Goal: Task Accomplishment & Management: Manage account settings

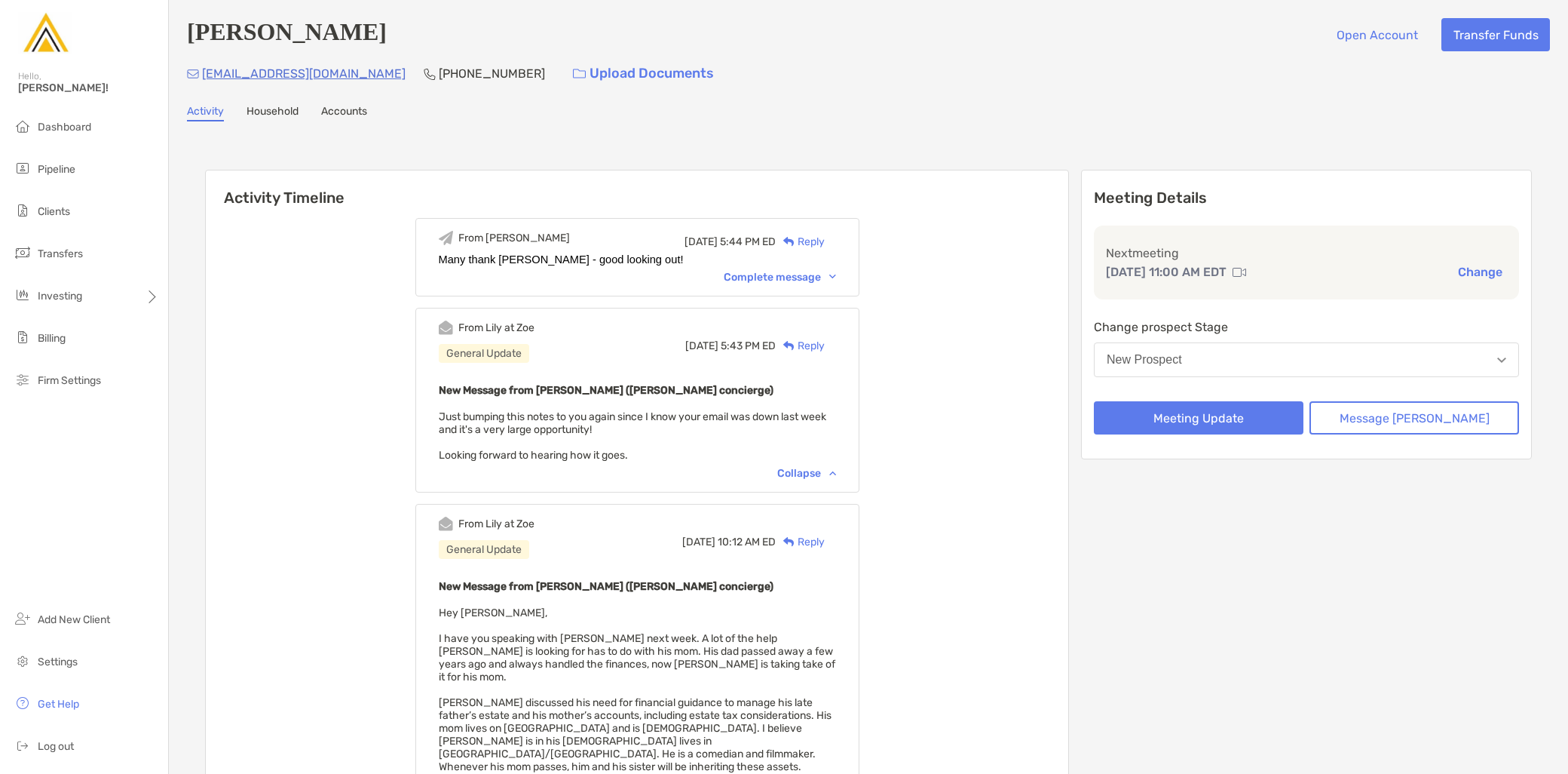
click at [1282, 351] on button "New Prospect" at bounding box center [1306, 359] width 426 height 34
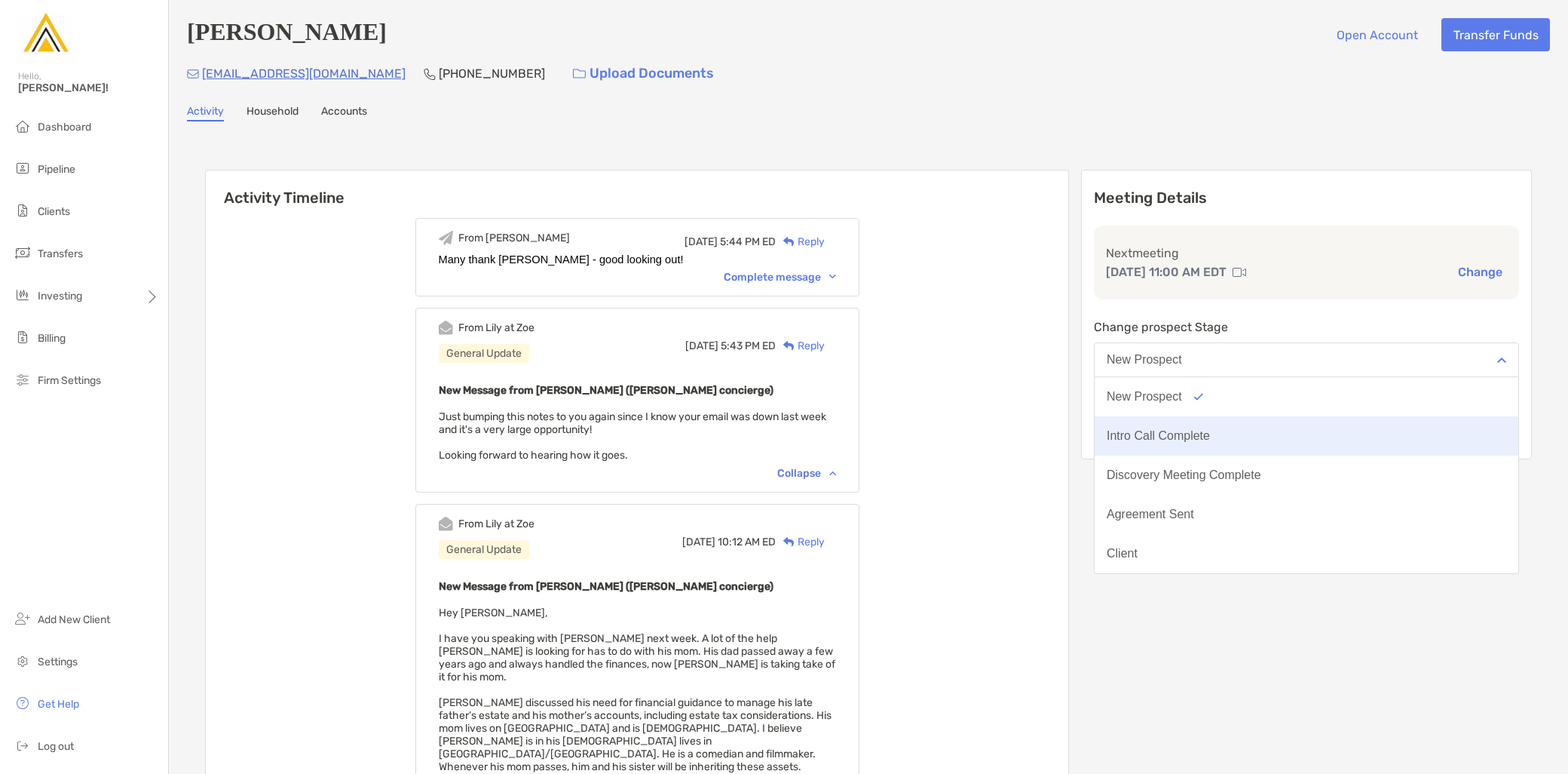
click at [1263, 434] on button "Intro Call Complete" at bounding box center [1306, 435] width 424 height 39
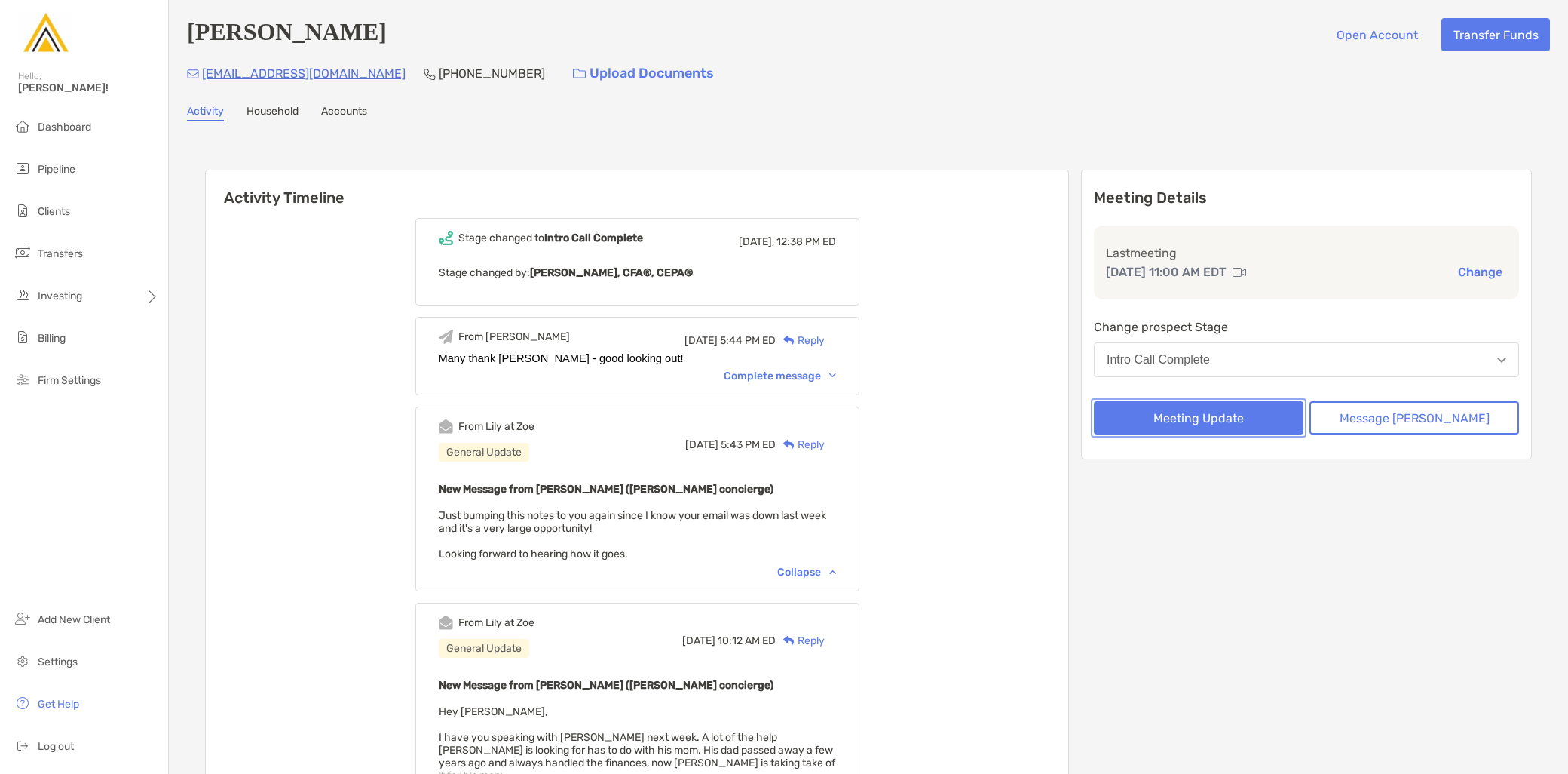
click at [1223, 413] on button "Meeting Update" at bounding box center [1198, 417] width 210 height 33
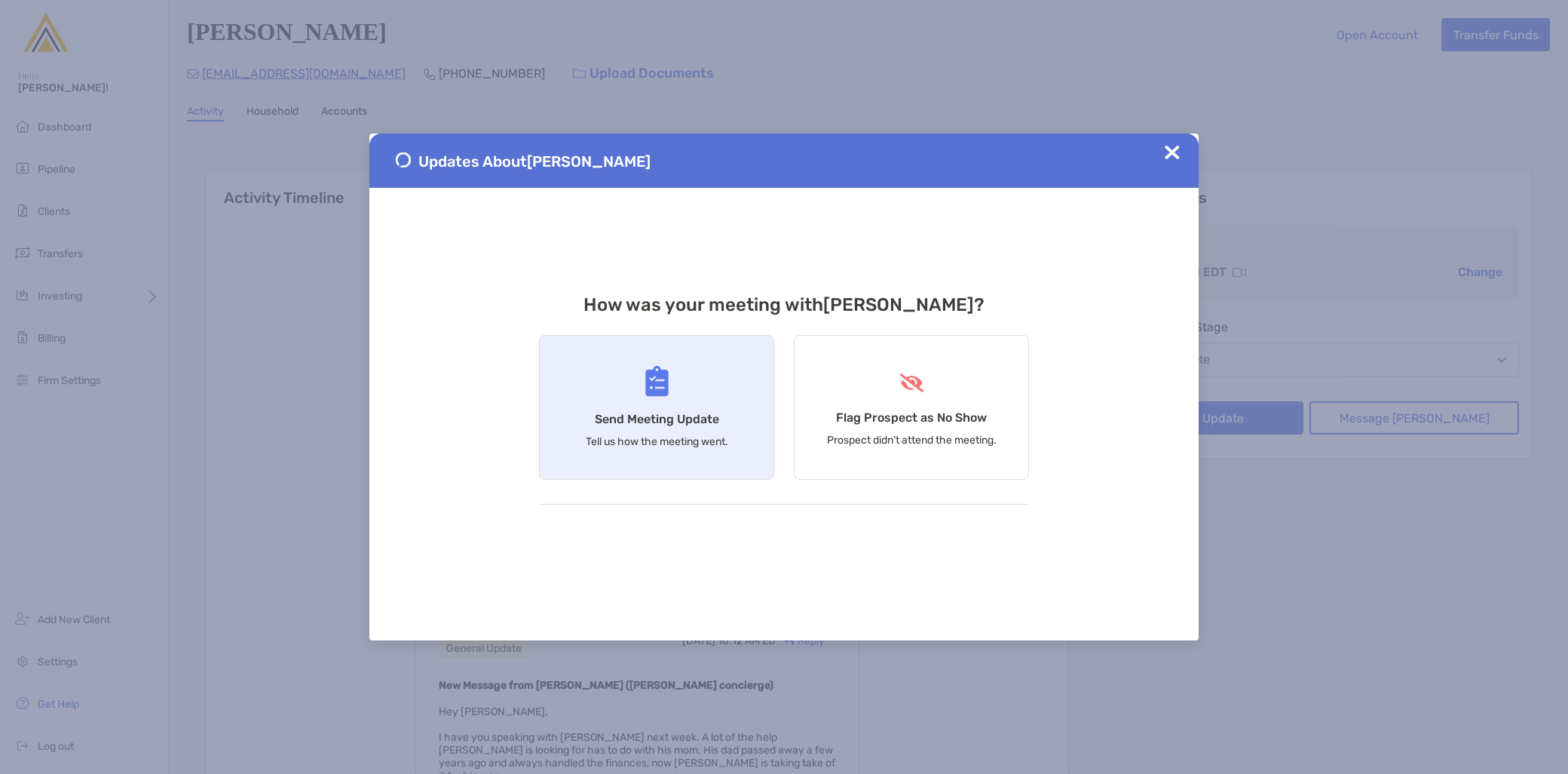
click at [701, 438] on p "Tell us how the meeting went." at bounding box center [657, 442] width 142 height 13
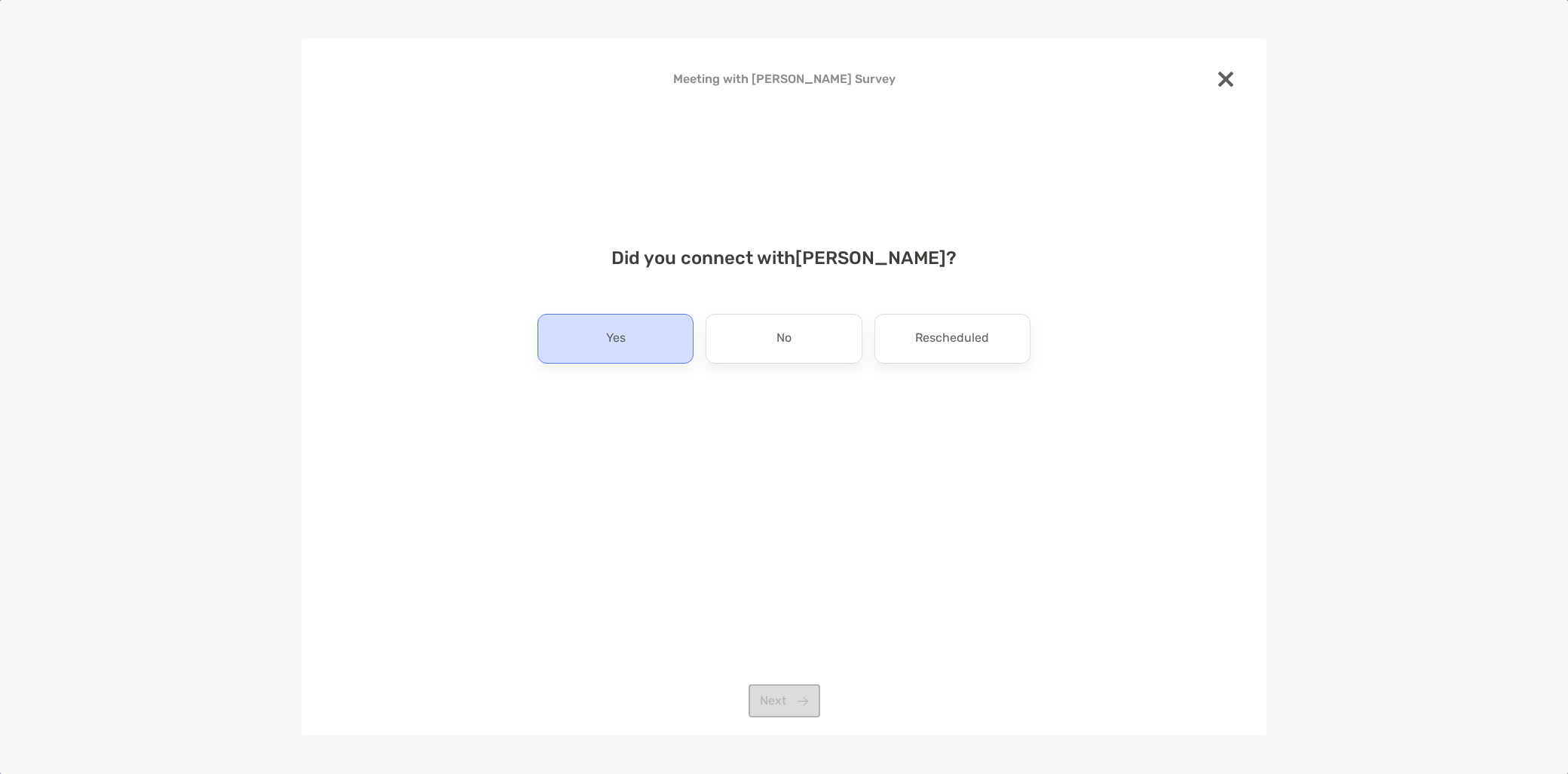
click at [610, 336] on p "Yes" at bounding box center [616, 339] width 20 height 24
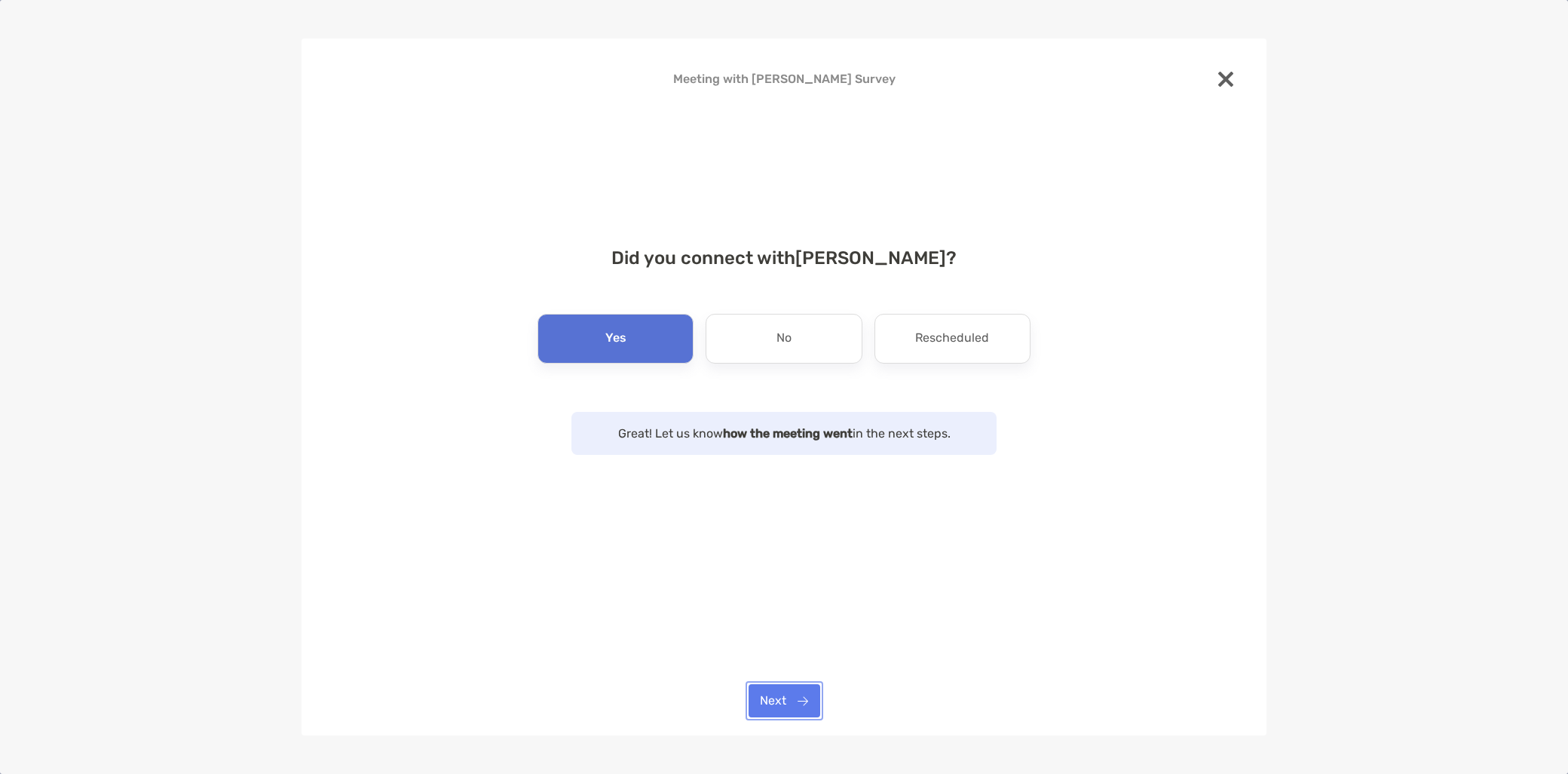
click at [790, 698] on button "Next" at bounding box center [785, 700] width 72 height 33
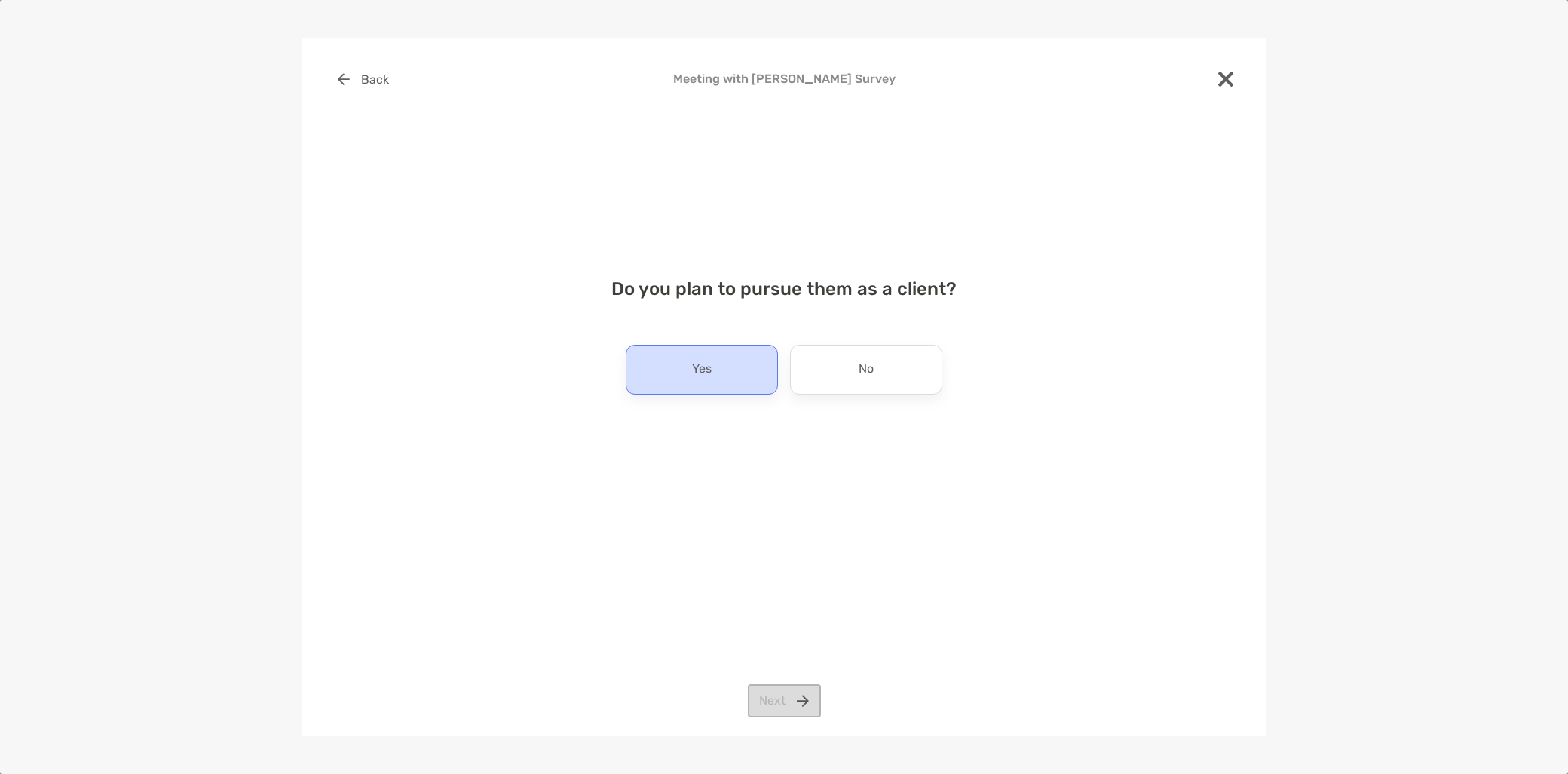
click at [692, 374] on p "Yes" at bounding box center [702, 370] width 20 height 24
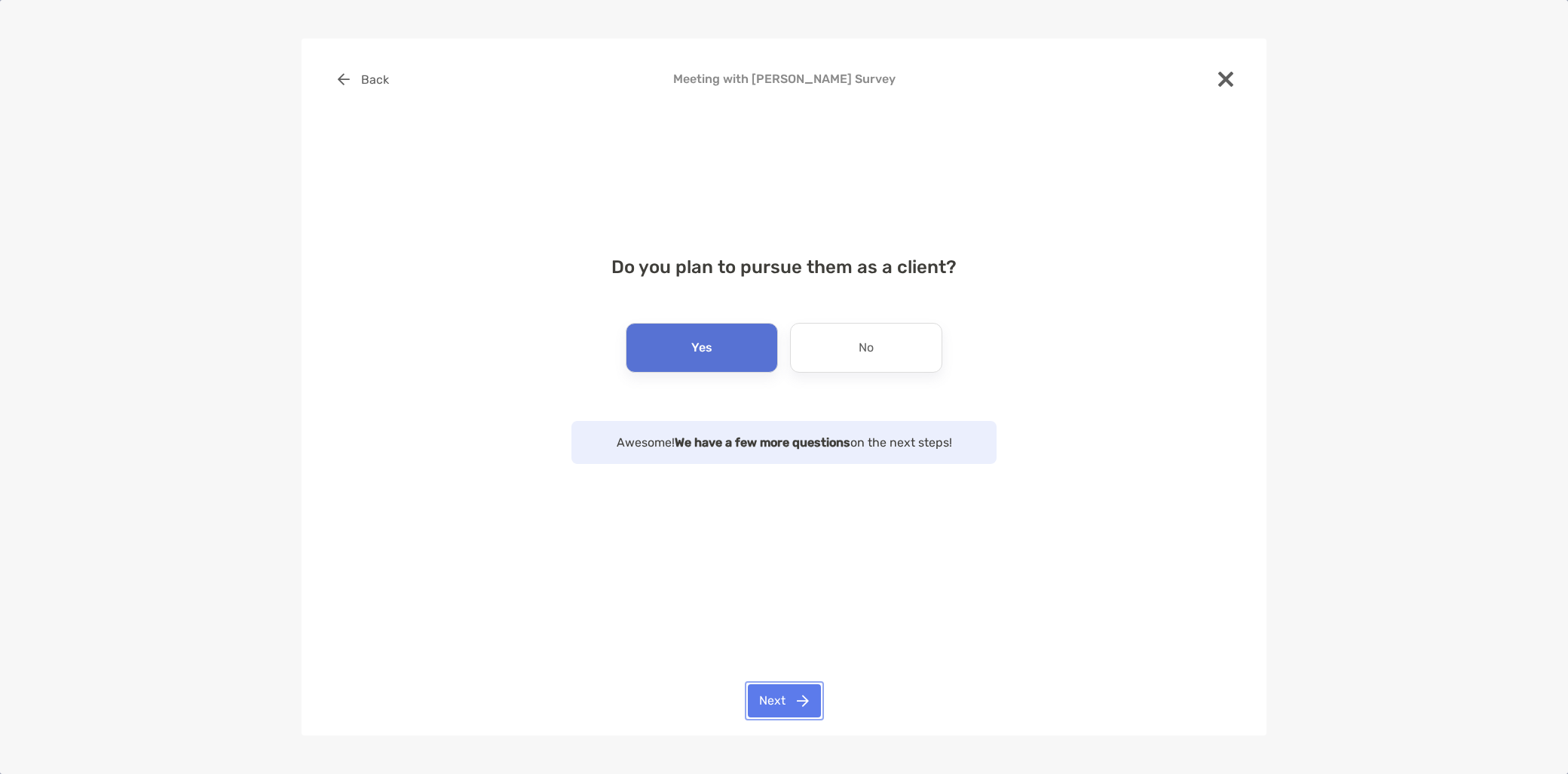
click at [799, 699] on button "Next" at bounding box center [784, 700] width 73 height 33
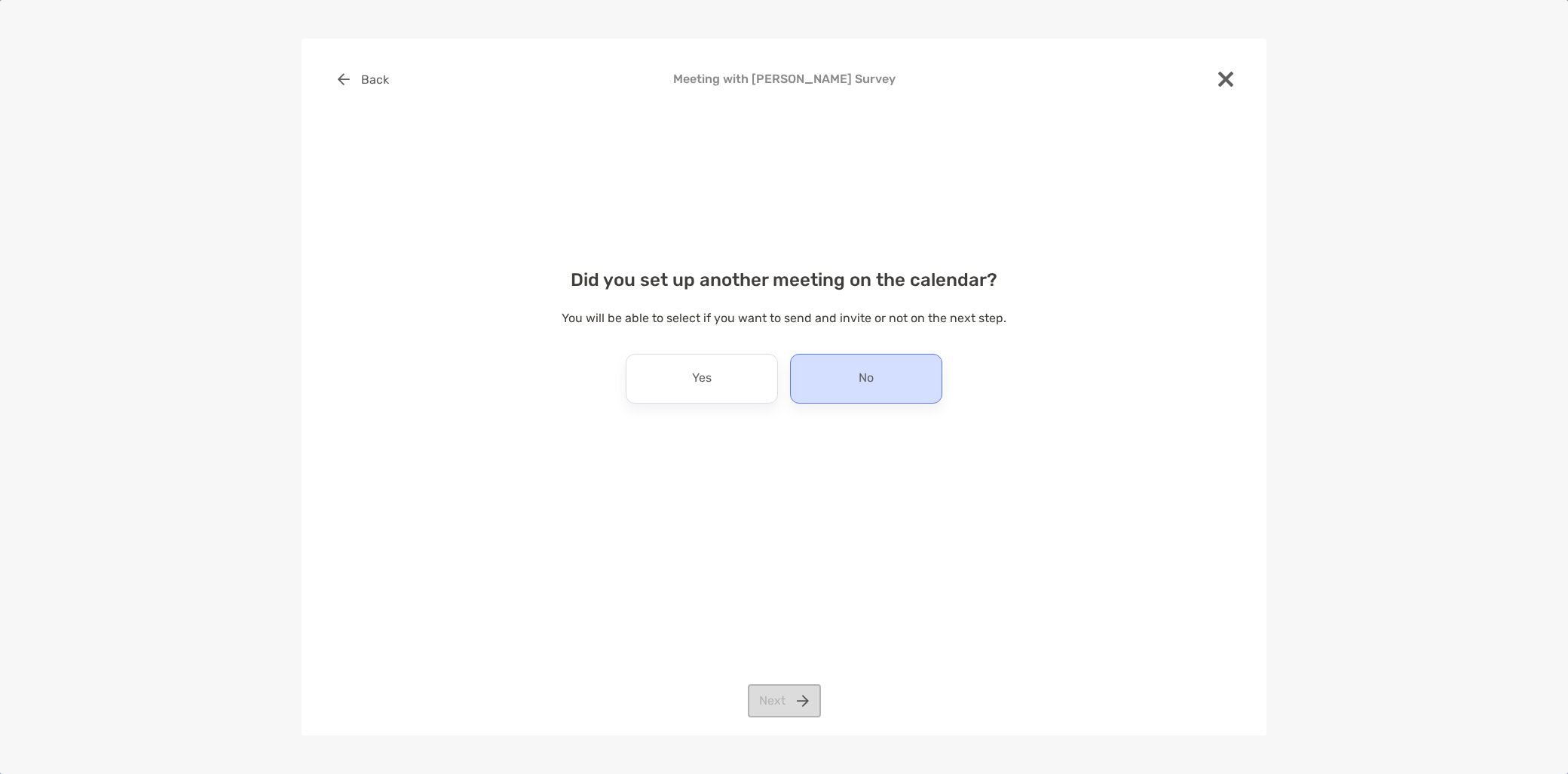
click at [853, 395] on div "No" at bounding box center [866, 379] width 152 height 50
click at [790, 698] on button "Next" at bounding box center [784, 700] width 73 height 33
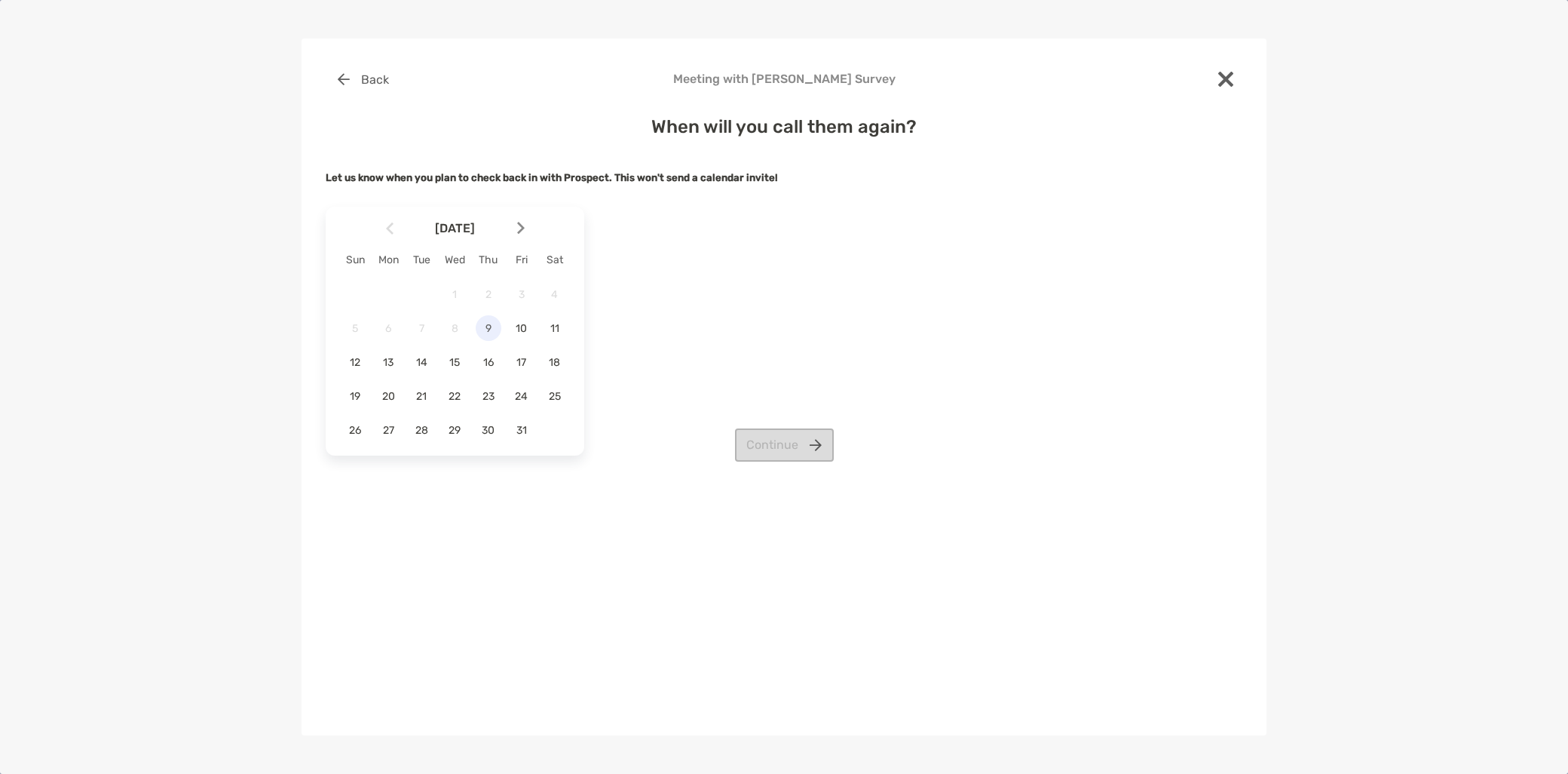
click at [486, 332] on span "9" at bounding box center [489, 328] width 26 height 13
click at [788, 445] on button "Continue" at bounding box center [784, 444] width 98 height 33
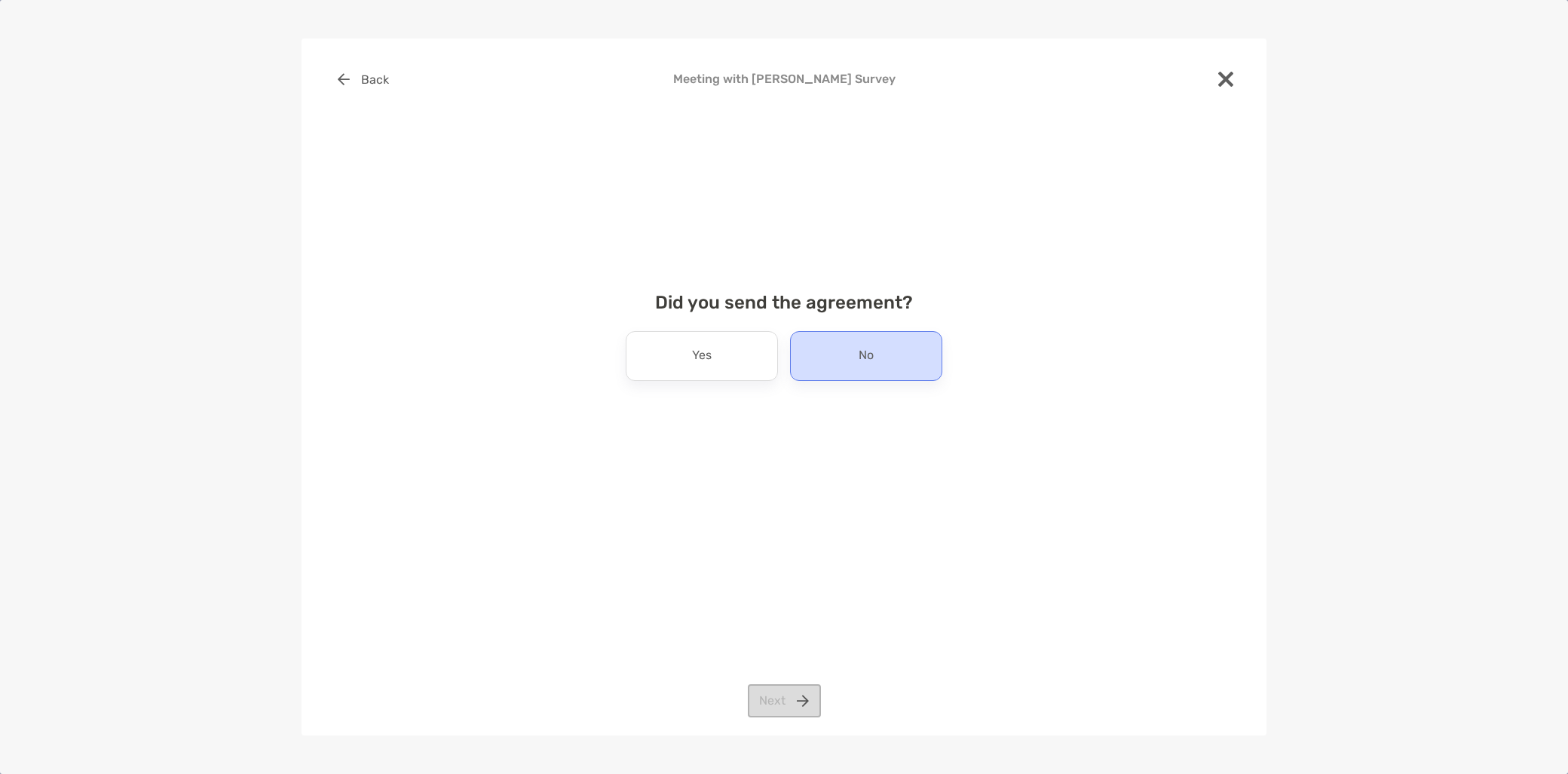
click at [862, 363] on p "No" at bounding box center [866, 356] width 15 height 24
click at [800, 701] on button "Next" at bounding box center [784, 700] width 73 height 33
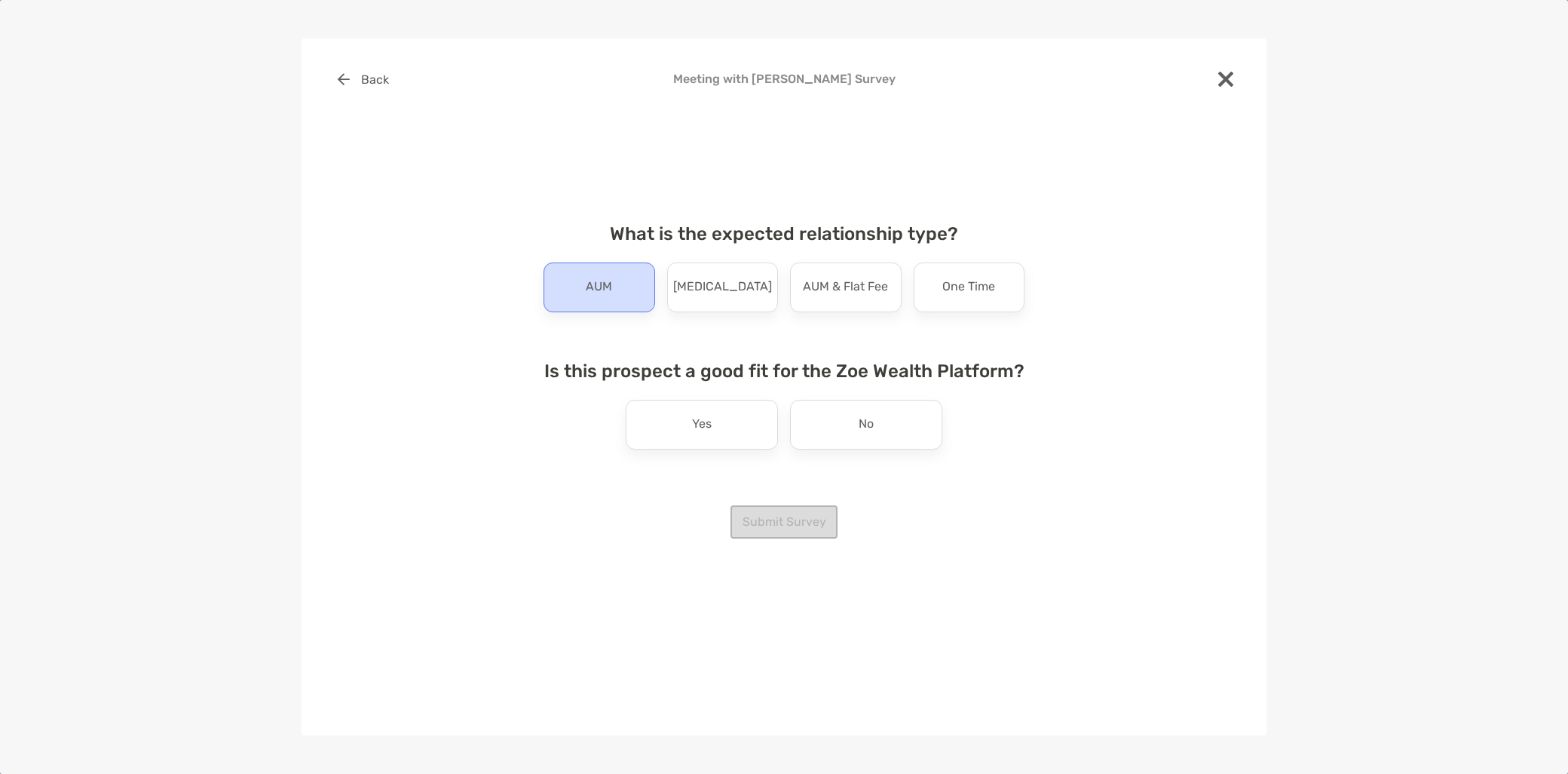
click at [609, 306] on div "AUM" at bounding box center [599, 287] width 111 height 50
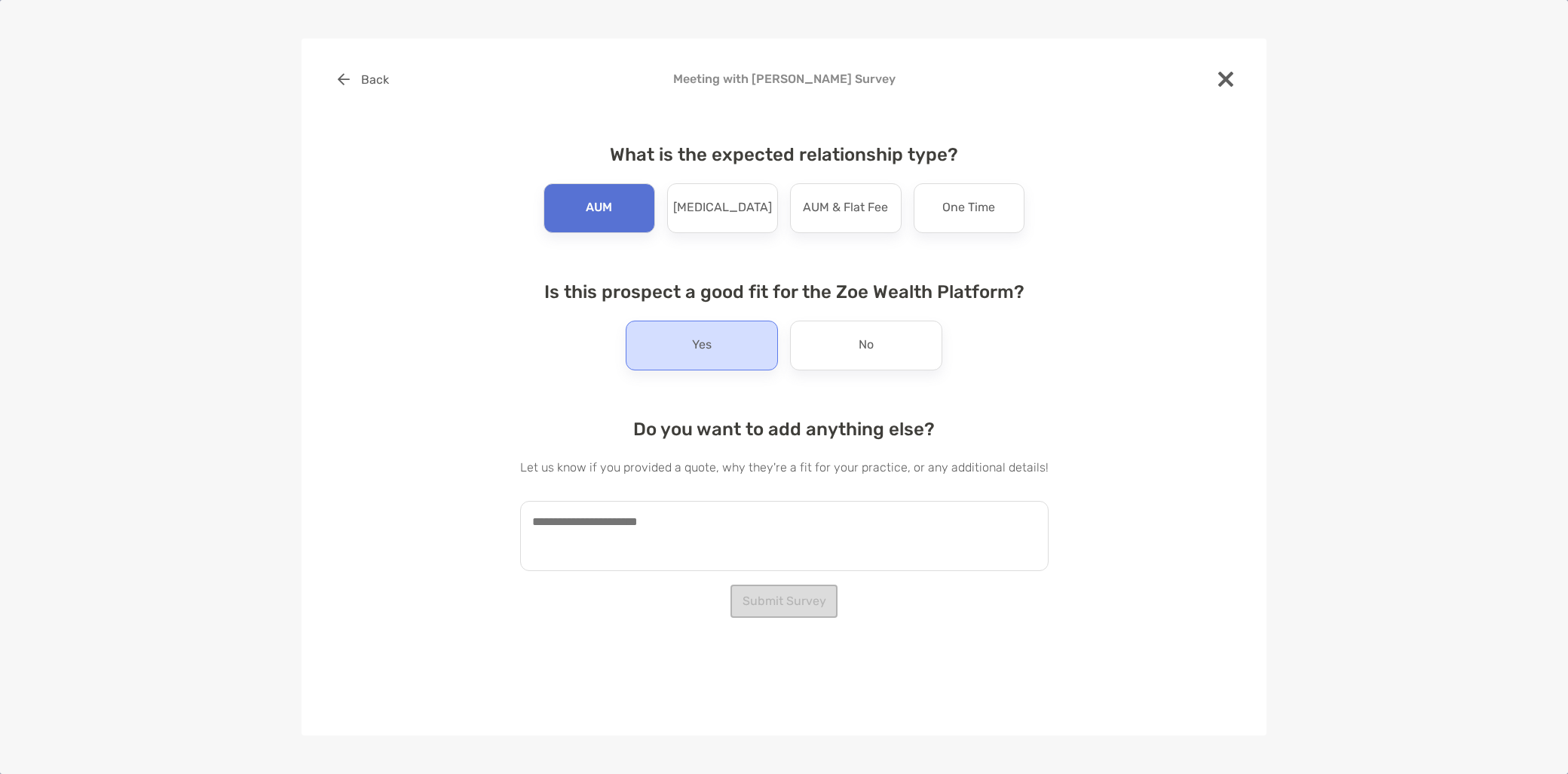
click at [680, 349] on div "Yes" at bounding box center [702, 346] width 152 height 50
click at [634, 546] on textarea at bounding box center [784, 536] width 529 height 70
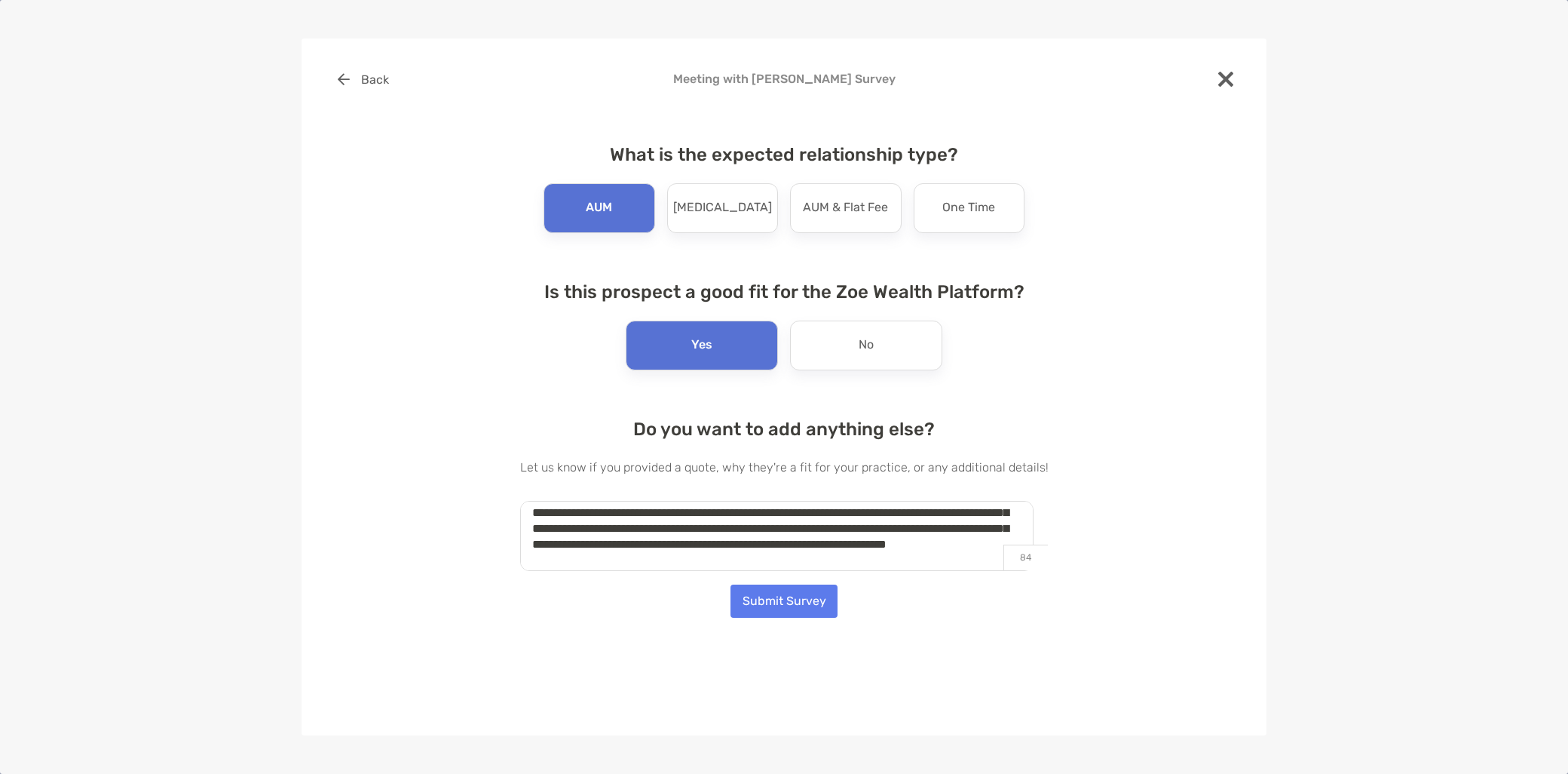
scroll to position [132, 0]
type textarea "**********"
click at [802, 604] on button "Submit Survey" at bounding box center [784, 600] width 107 height 33
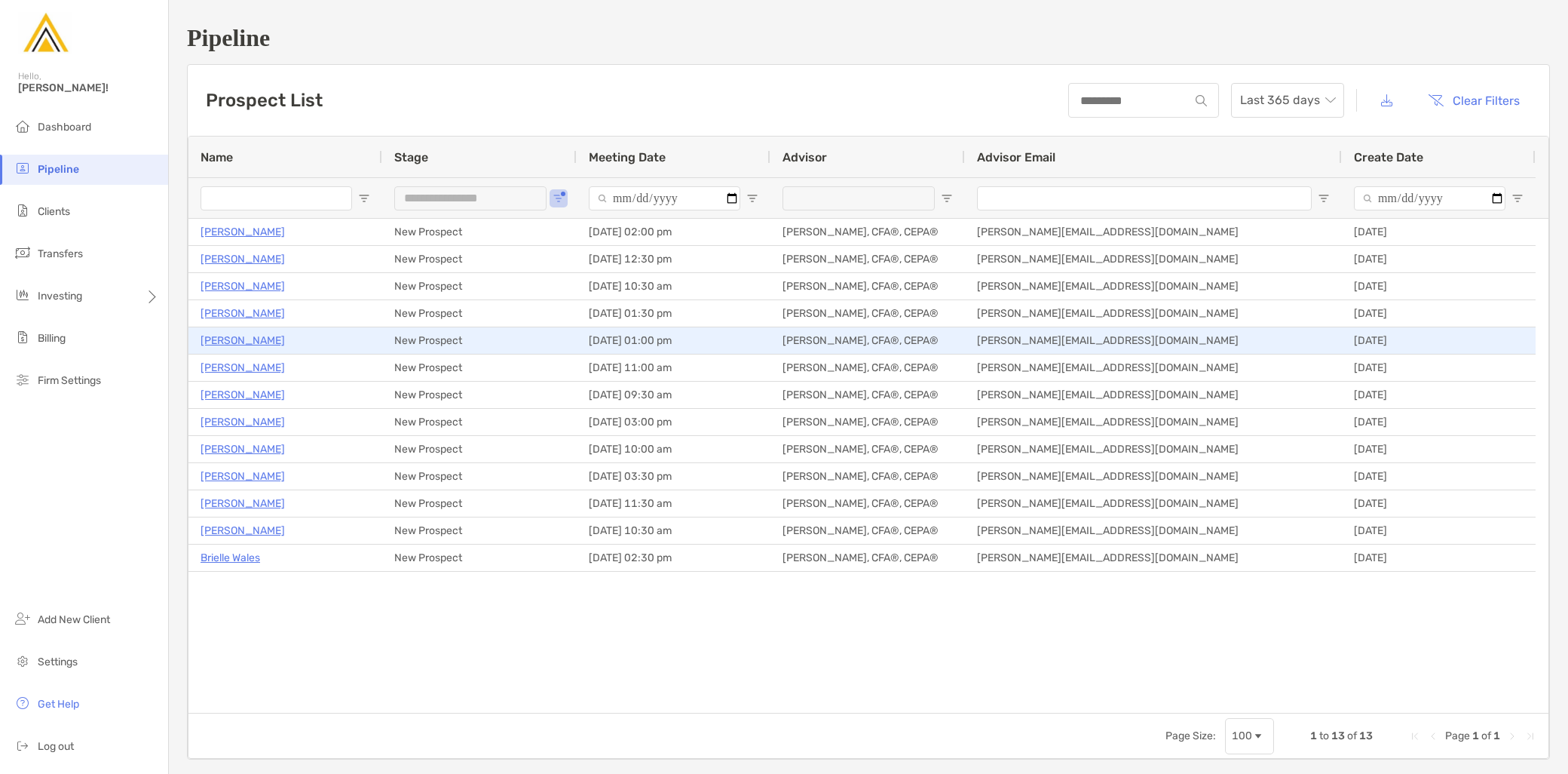
click at [239, 344] on p "Liam Golden" at bounding box center [243, 341] width 85 height 19
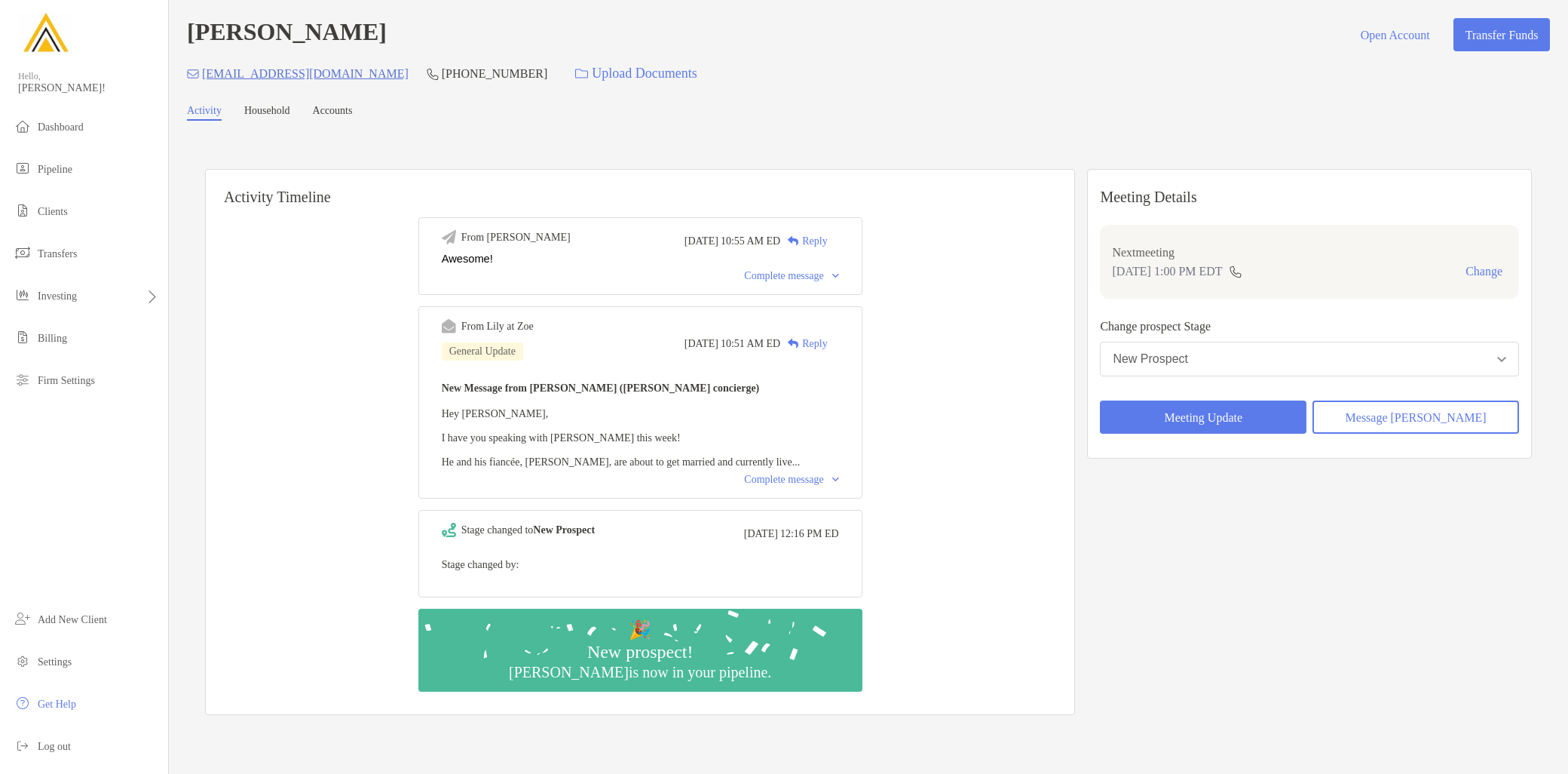
click at [830, 486] on div "Complete message" at bounding box center [791, 479] width 94 height 12
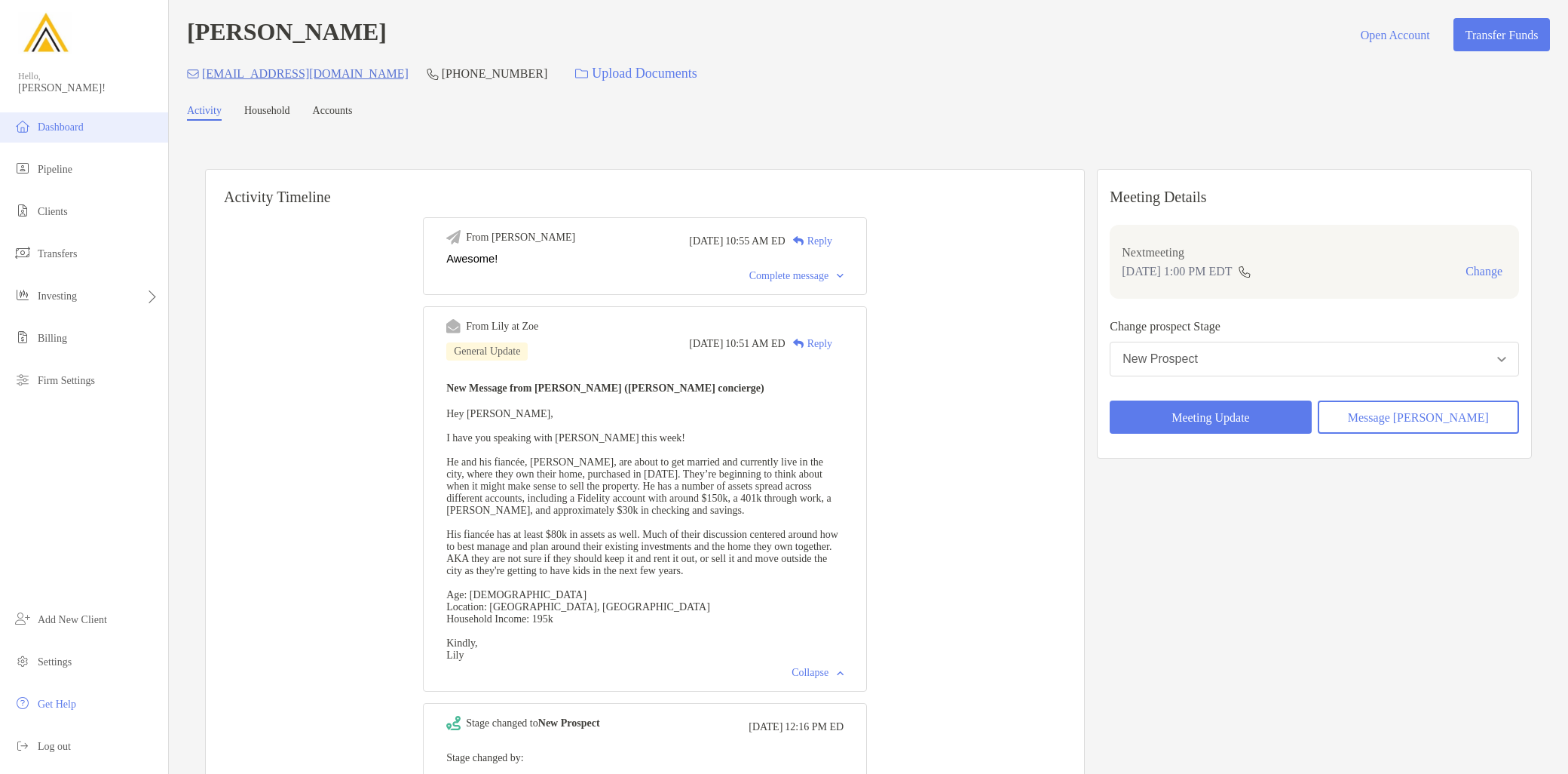
click at [68, 125] on span "Dashboard" at bounding box center [60, 127] width 46 height 11
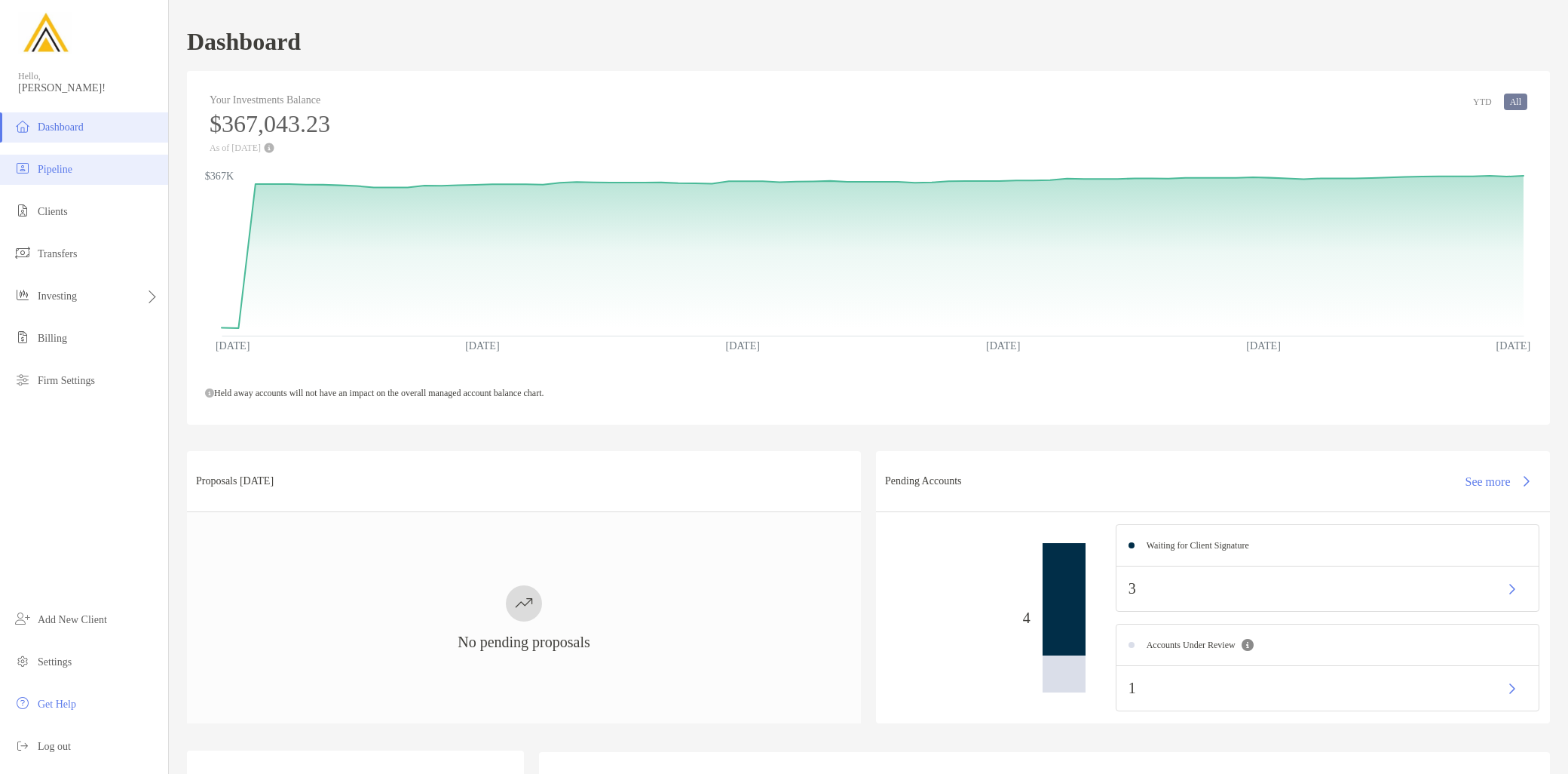
click at [94, 171] on li "Pipeline" at bounding box center [84, 170] width 168 height 30
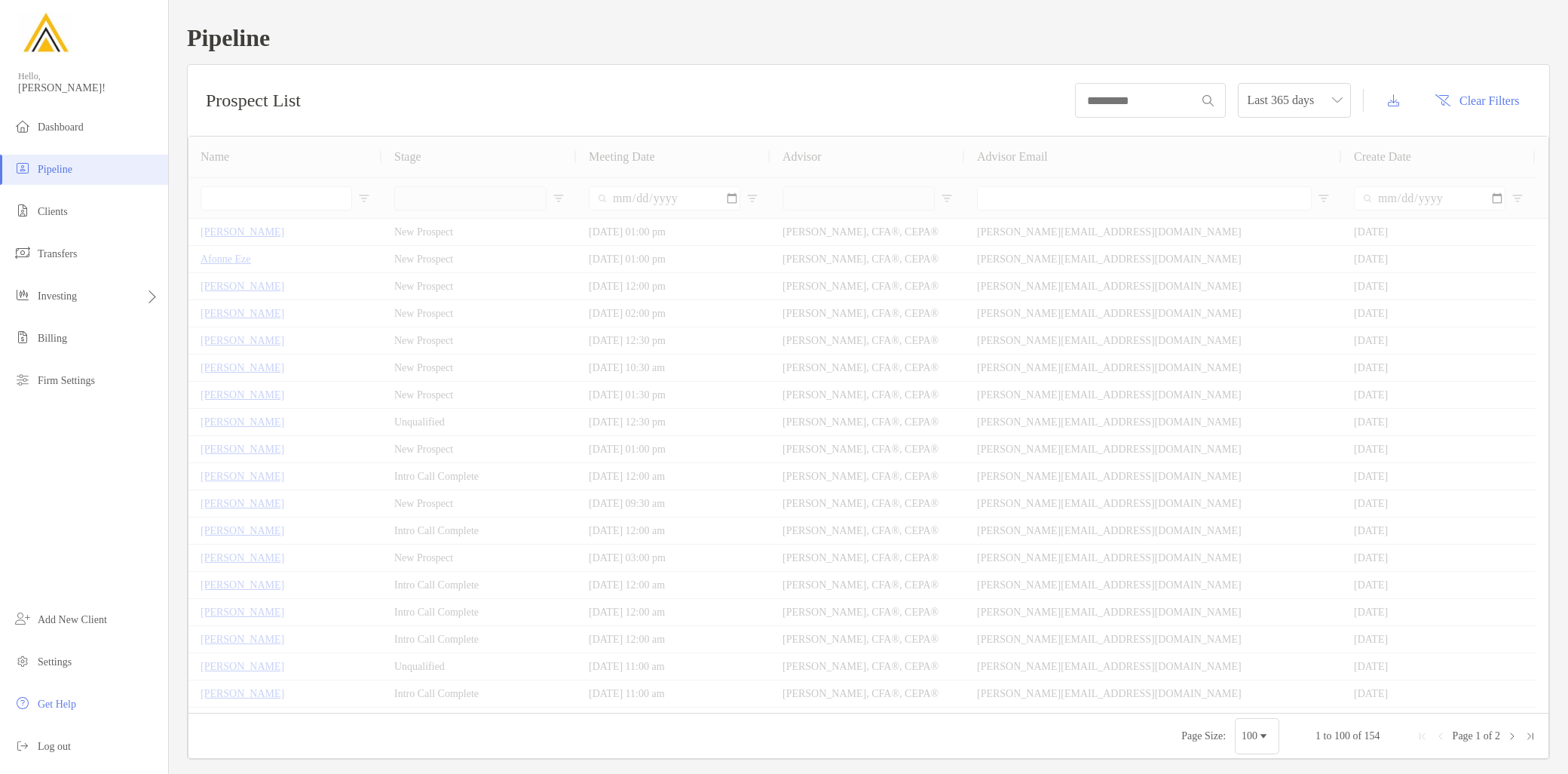
type input "**********"
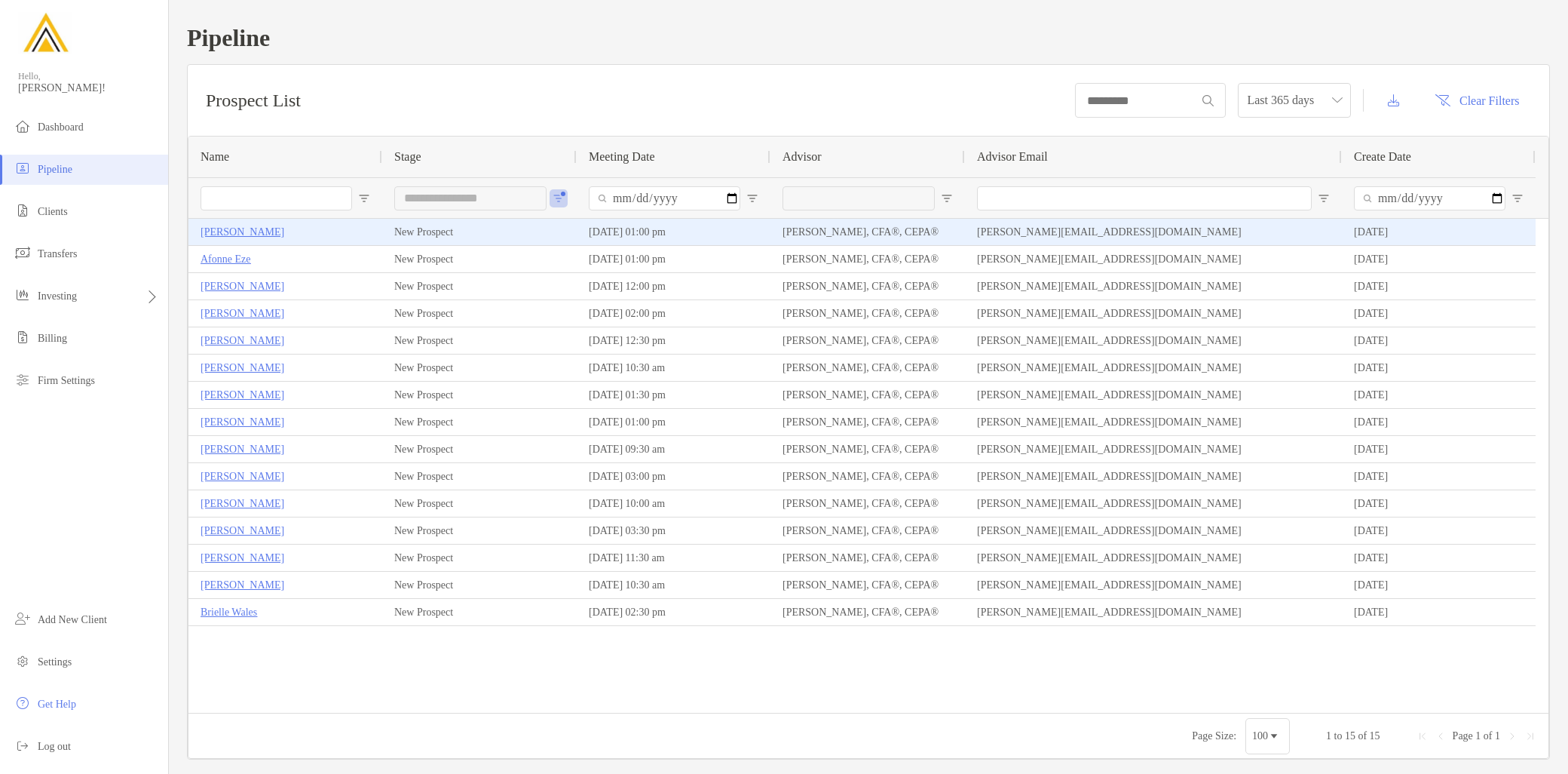
click at [242, 223] on p "Alexander Huang" at bounding box center [242, 232] width 84 height 19
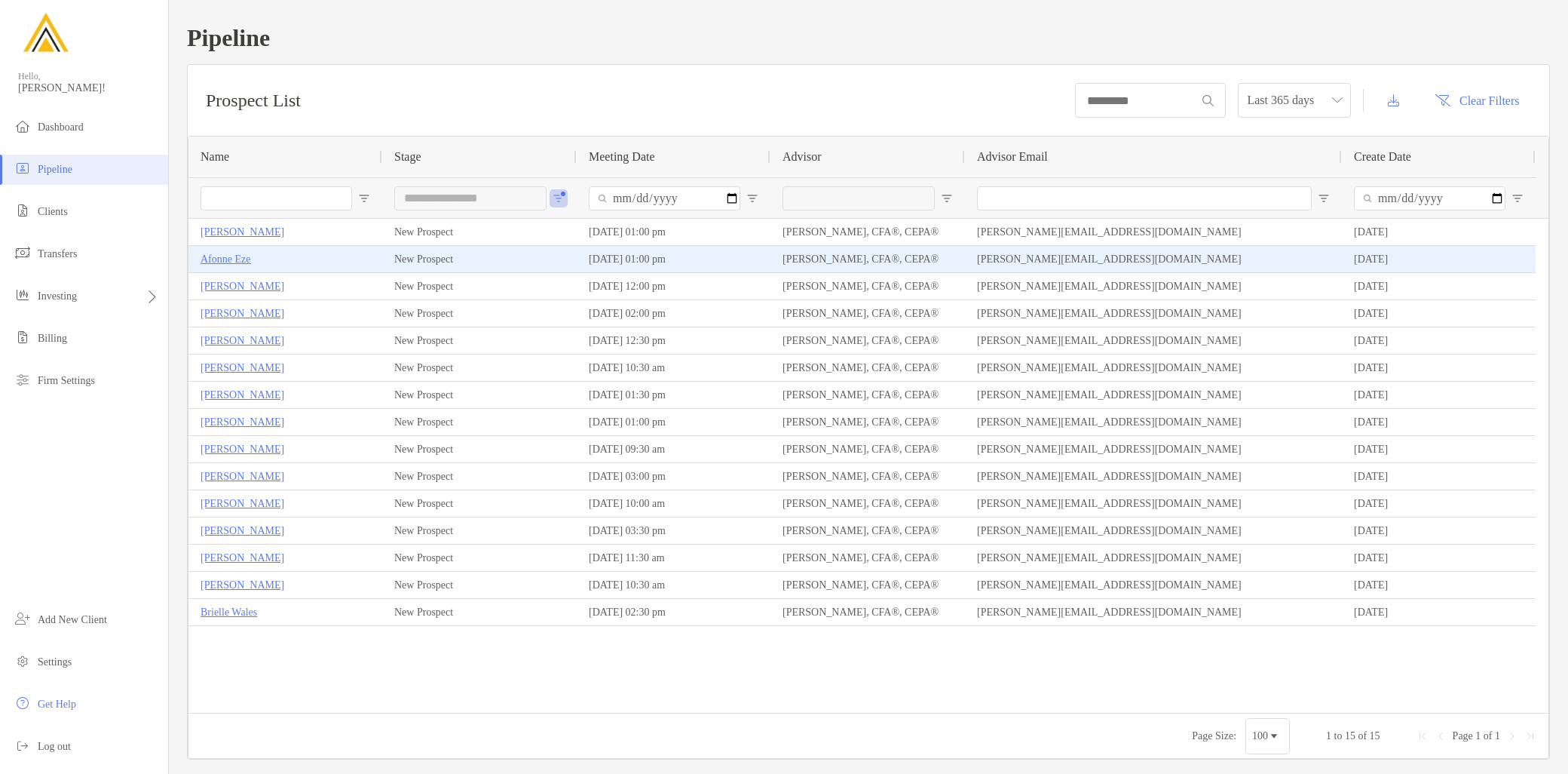
click at [239, 254] on p "Afonne Eze" at bounding box center [226, 259] width 50 height 19
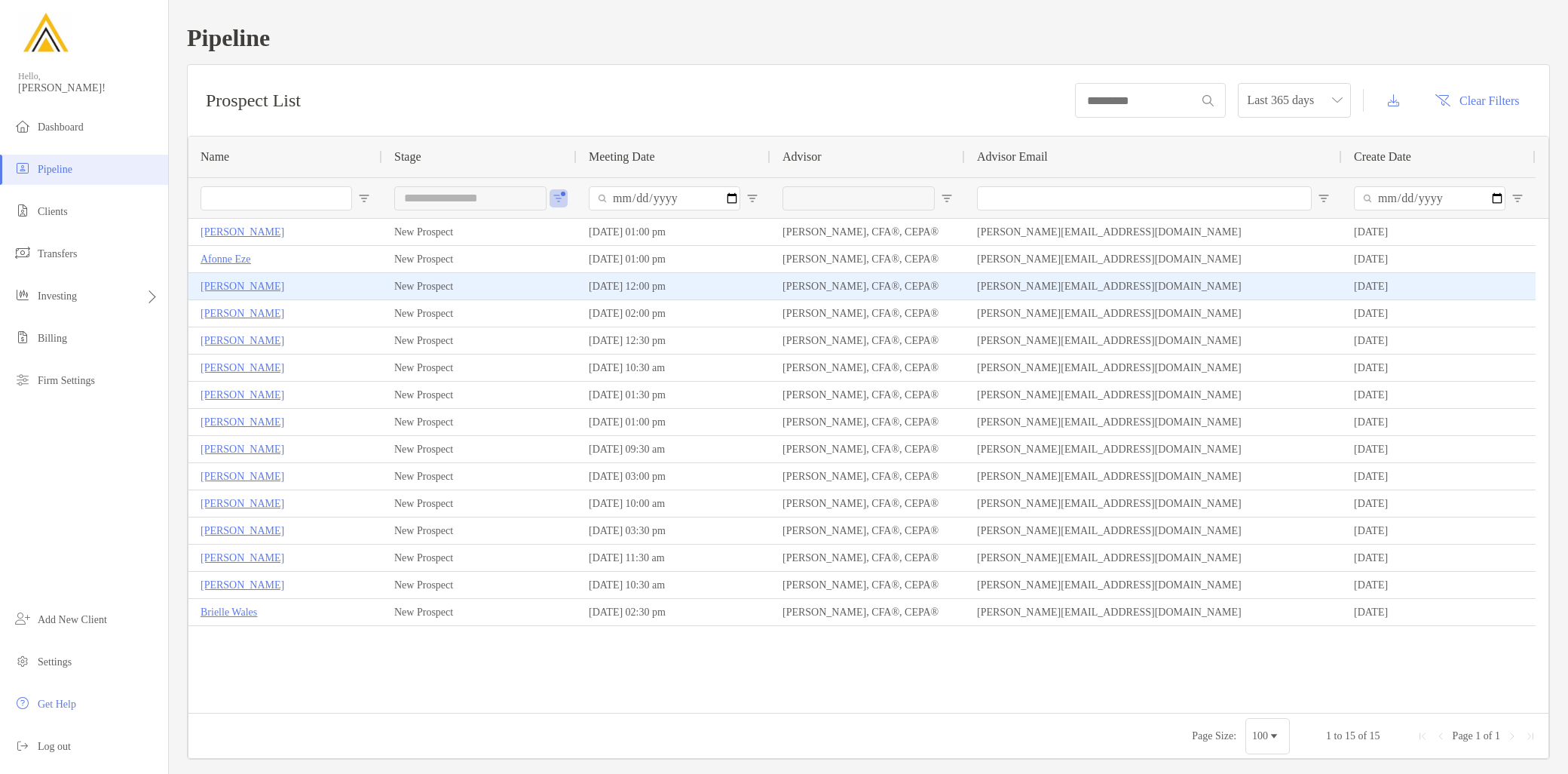
click at [284, 287] on p "Christopher Weiman" at bounding box center [242, 287] width 84 height 19
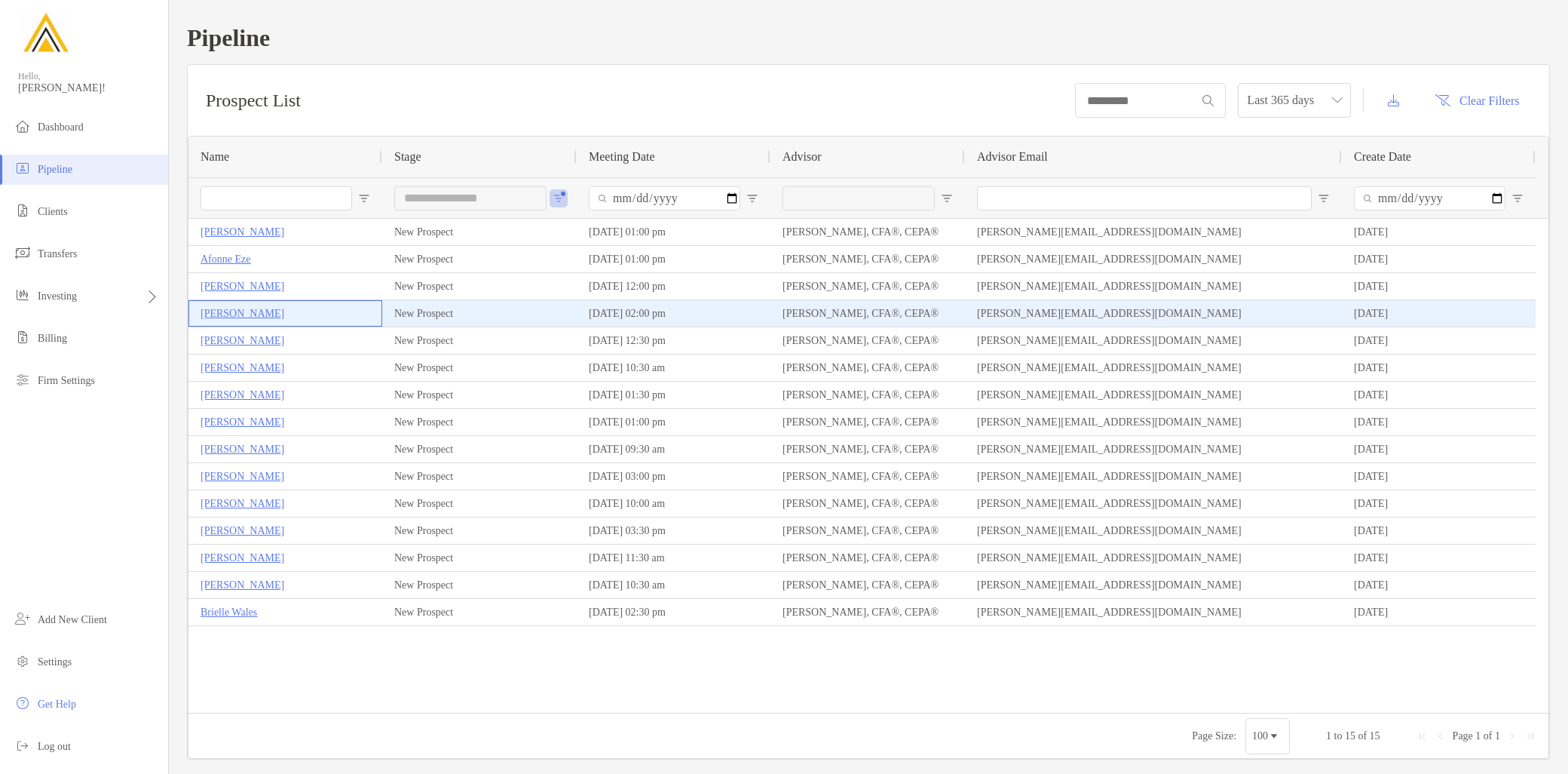
click at [258, 314] on p "Lora Deguzman" at bounding box center [242, 314] width 84 height 19
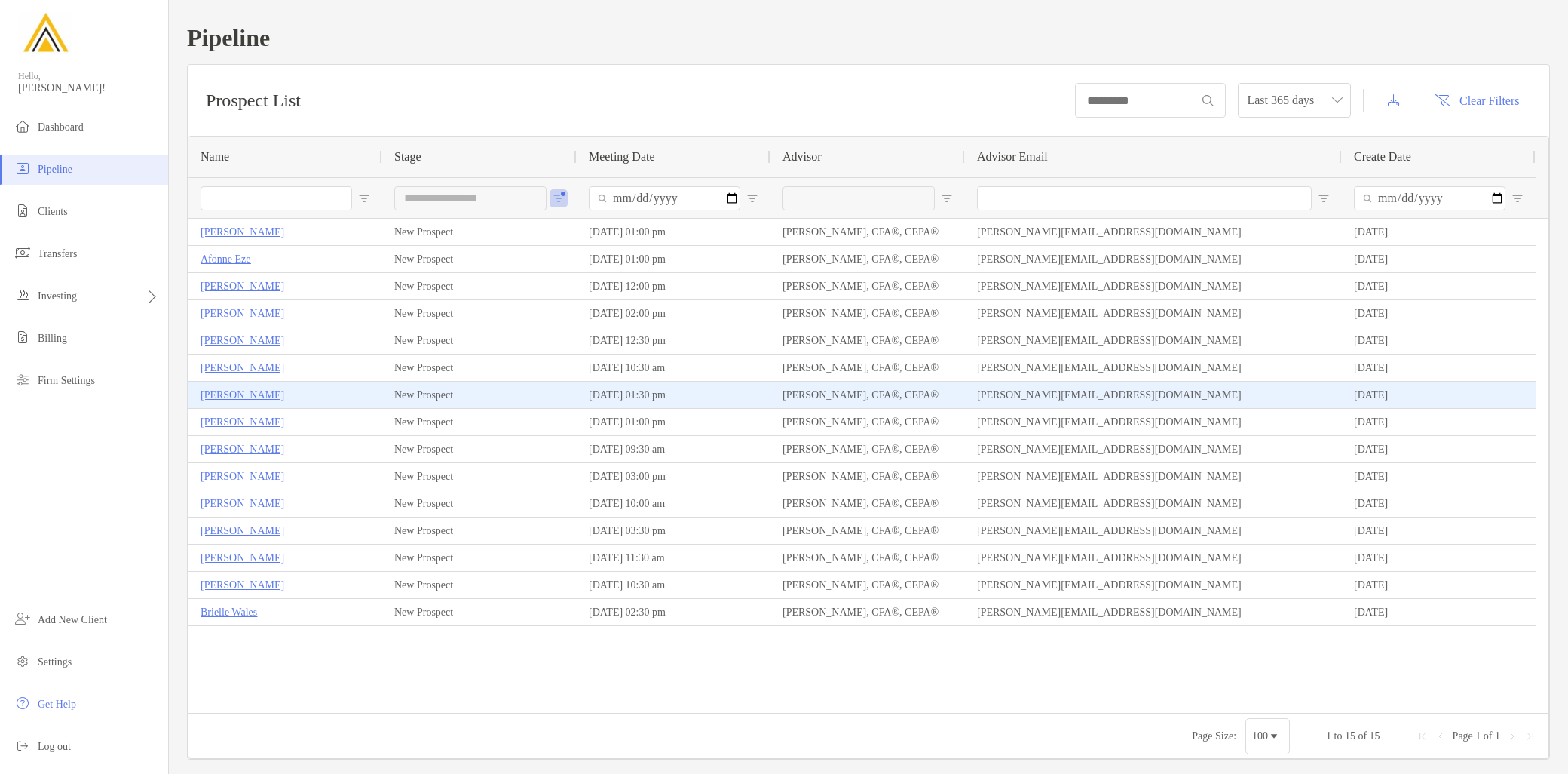
click at [267, 395] on p "Skyler Gehringer" at bounding box center [242, 395] width 84 height 19
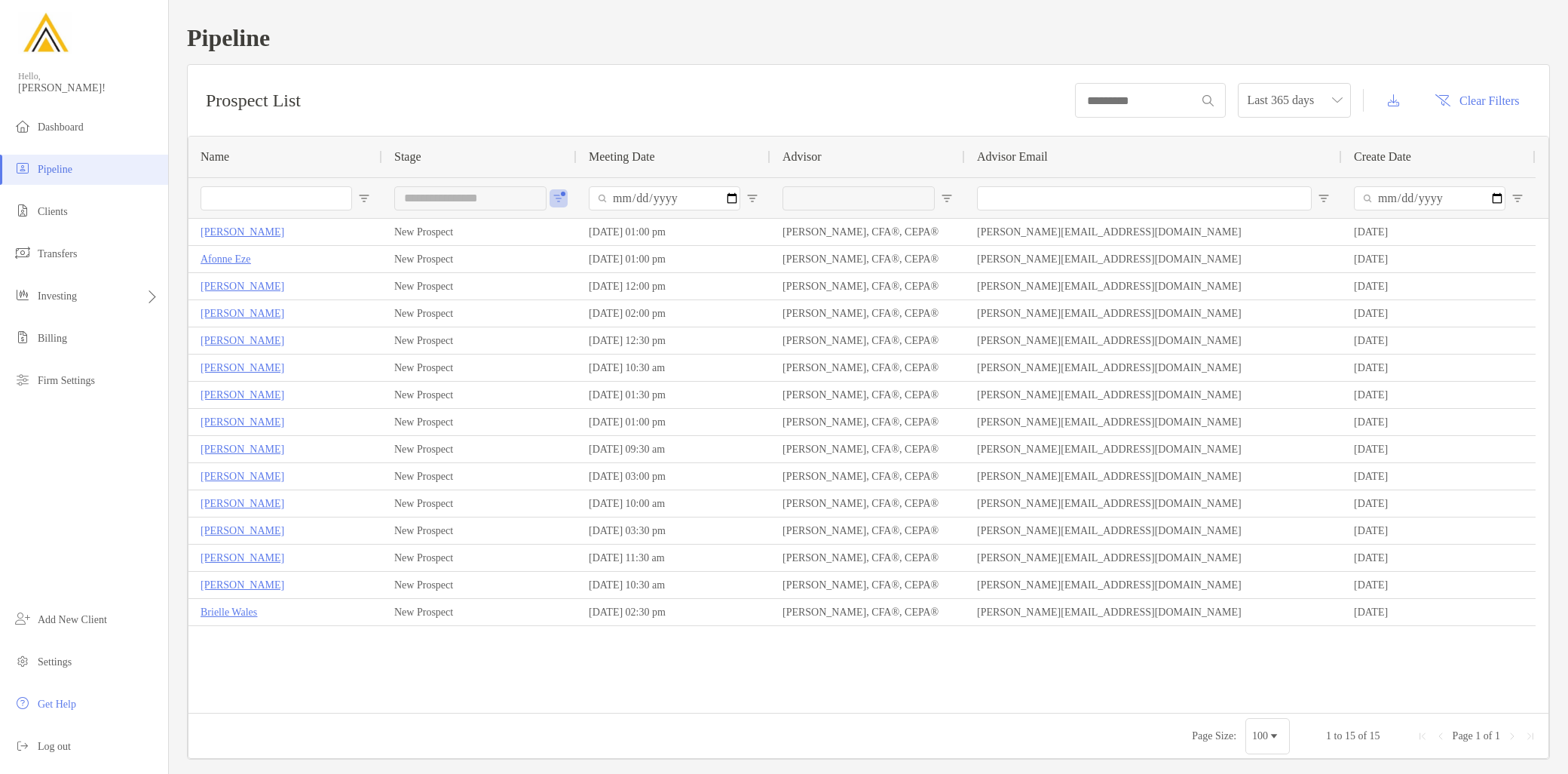
drag, startPoint x: 72, startPoint y: 170, endPoint x: 70, endPoint y: 162, distance: 8.2
click at [72, 170] on span "Pipeline" at bounding box center [54, 170] width 34 height 11
click at [70, 125] on span "Dashboard" at bounding box center [60, 127] width 46 height 11
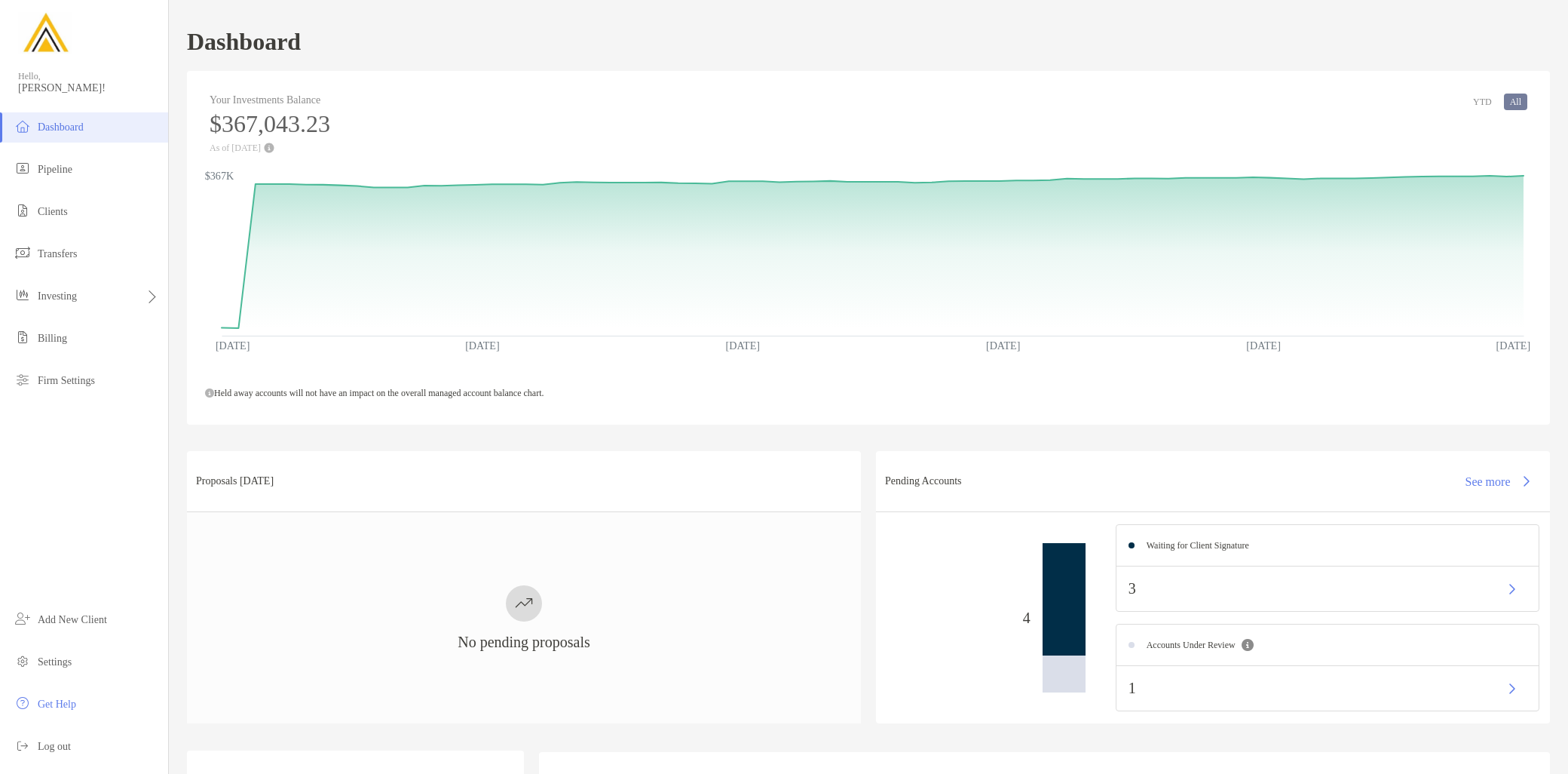
click at [1472, 102] on button "YTD" at bounding box center [1482, 102] width 31 height 17
